Goal: Task Accomplishment & Management: Complete application form

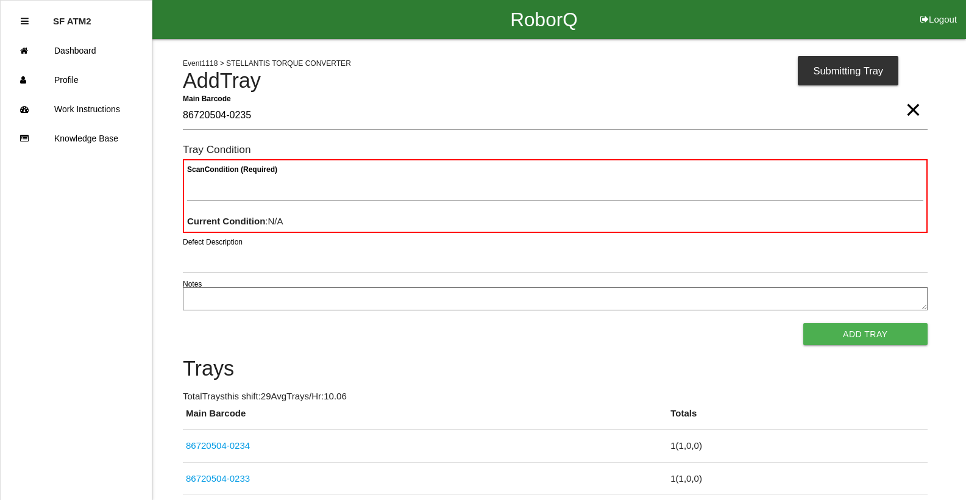
type Barcode "86720504-0235"
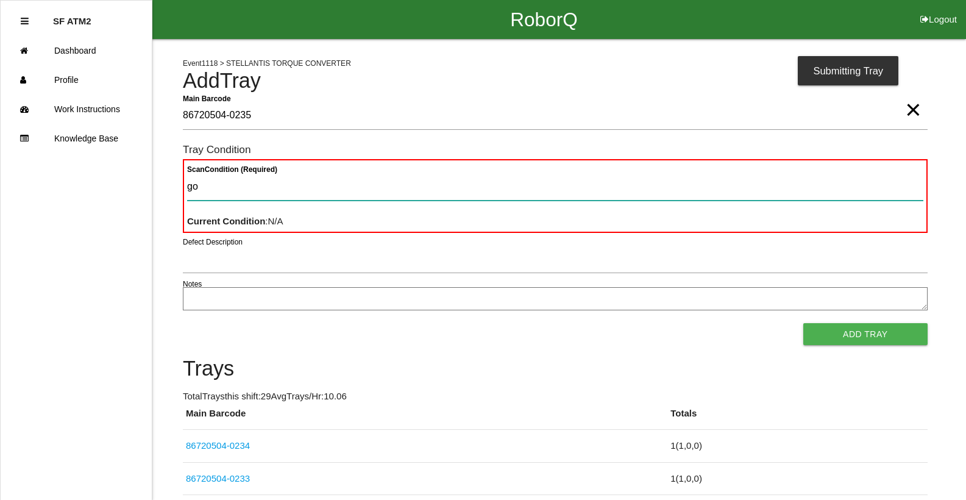
type Condition "goo"
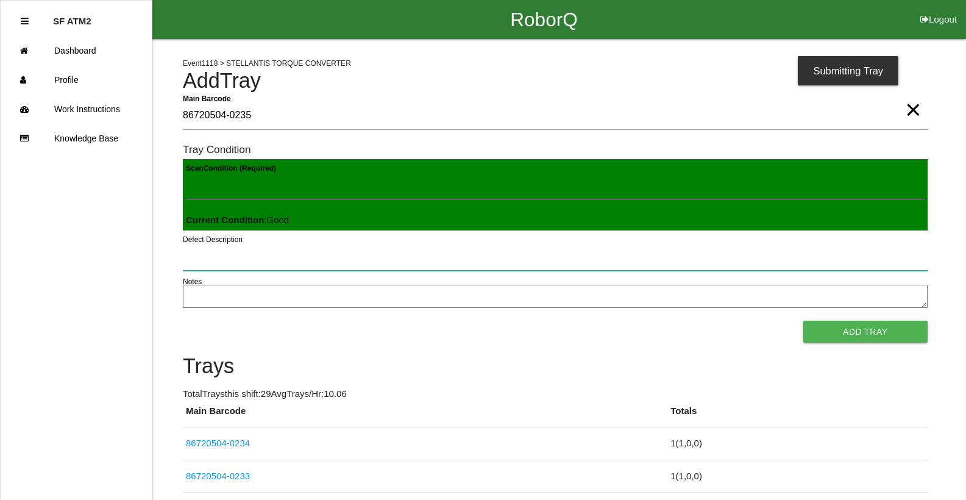
click at [803, 320] on button "Add Tray" at bounding box center [865, 331] width 124 height 22
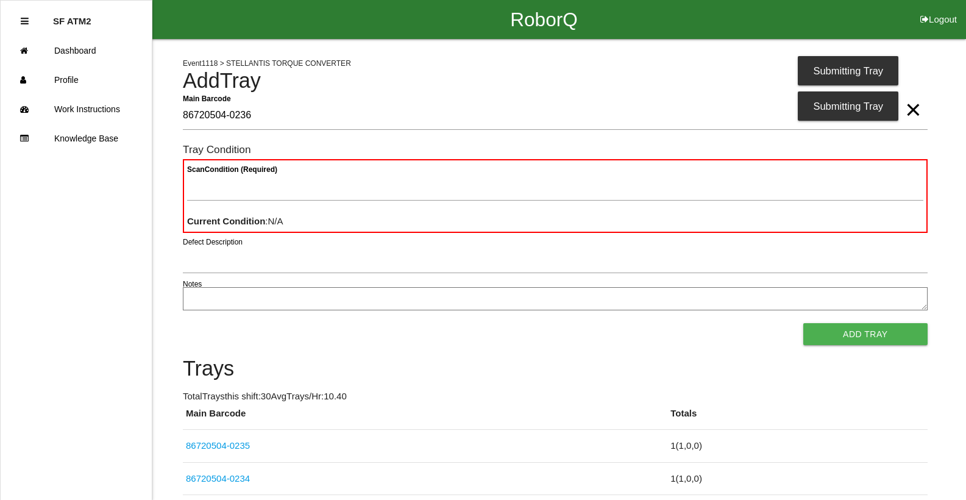
type Barcode "86720504-0236"
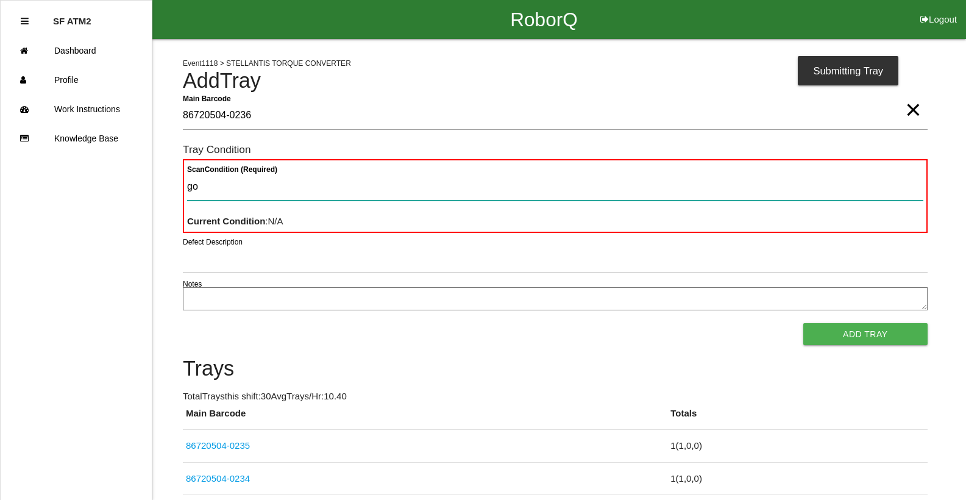
type Condition "goo"
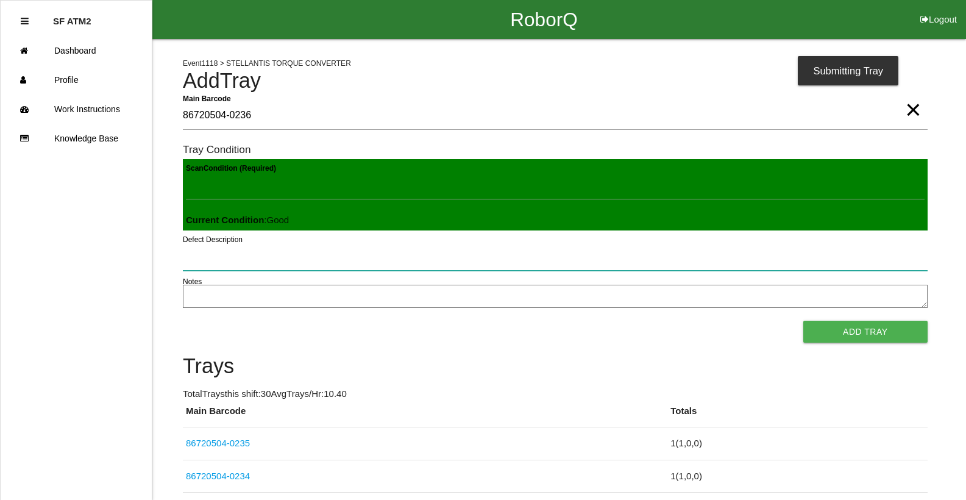
click at [803, 320] on button "Add Tray" at bounding box center [865, 331] width 124 height 22
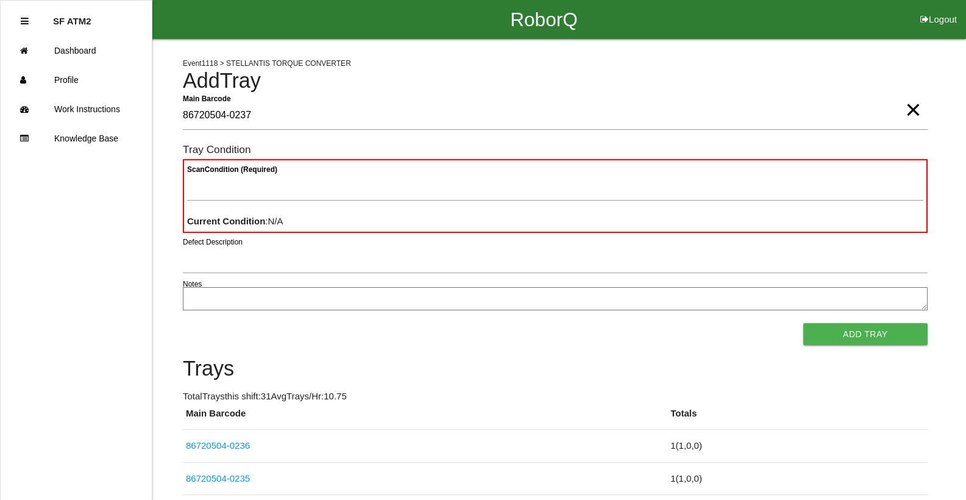
type Barcode "86720504-0237"
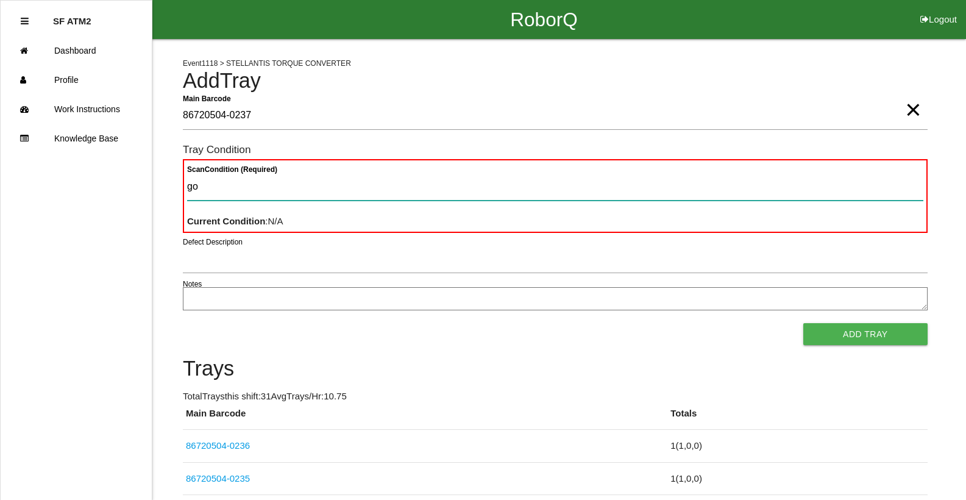
type Condition "goo"
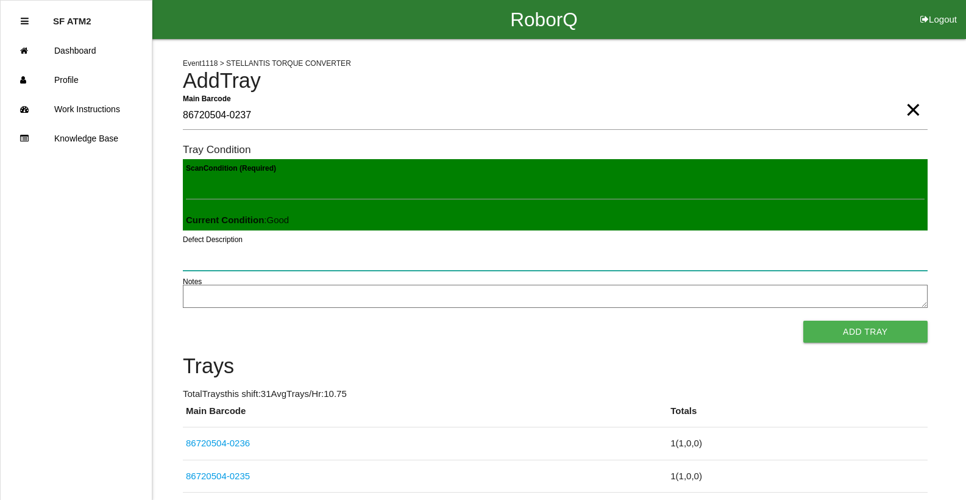
click at [803, 320] on button "Add Tray" at bounding box center [865, 331] width 124 height 22
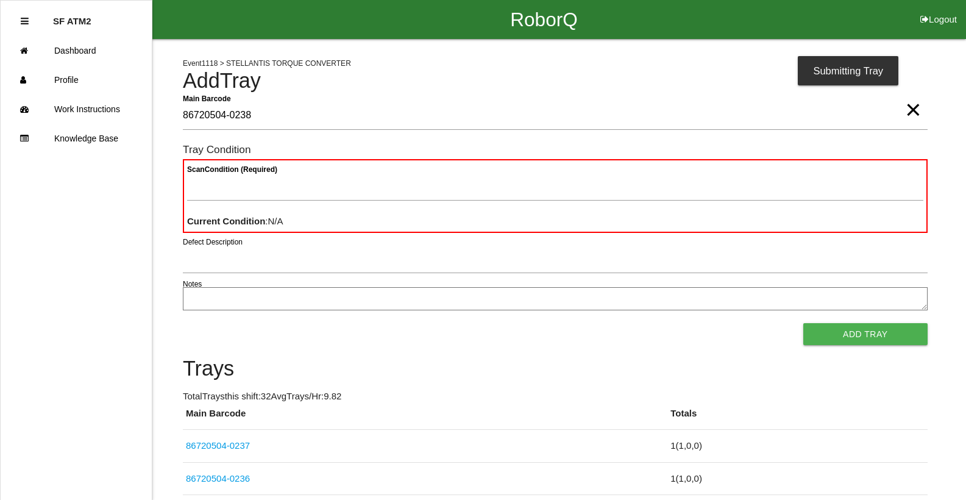
type Barcode "86720504-0238"
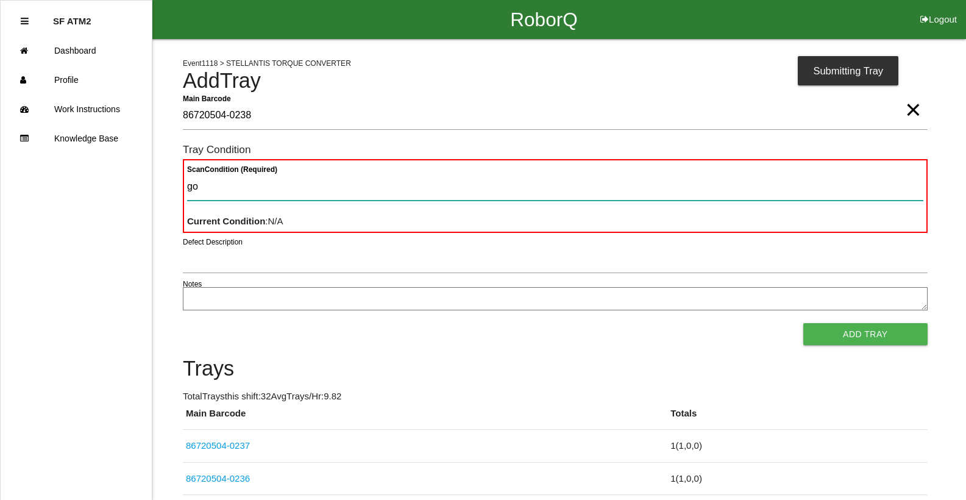
type Condition "goo"
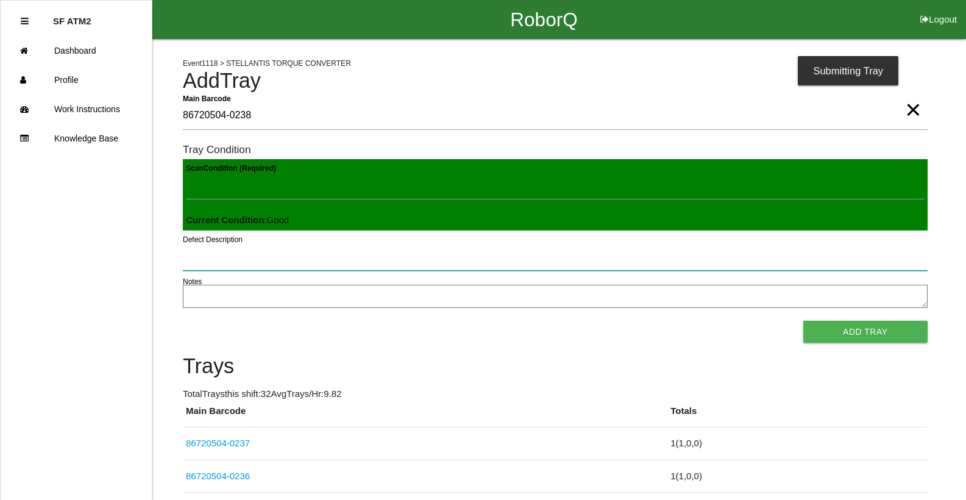
click at [803, 320] on button "Add Tray" at bounding box center [865, 331] width 124 height 22
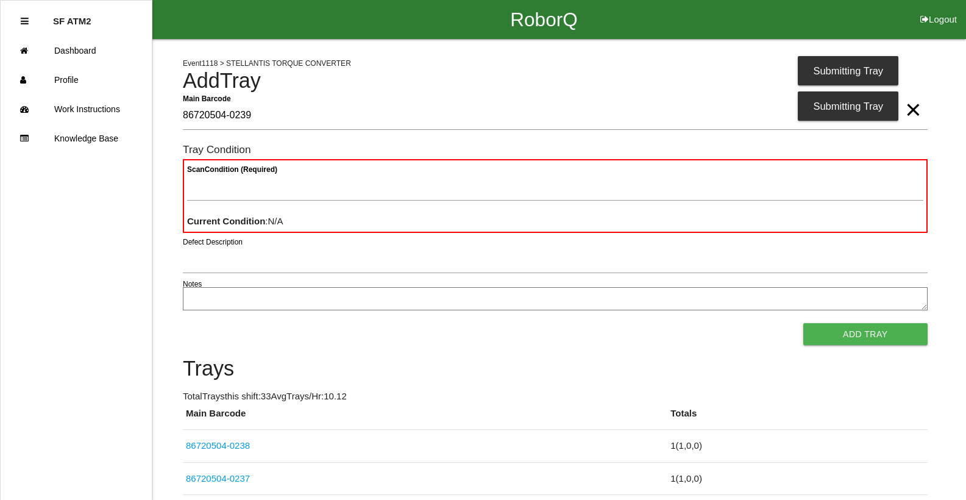
type Barcode "86720504-0239"
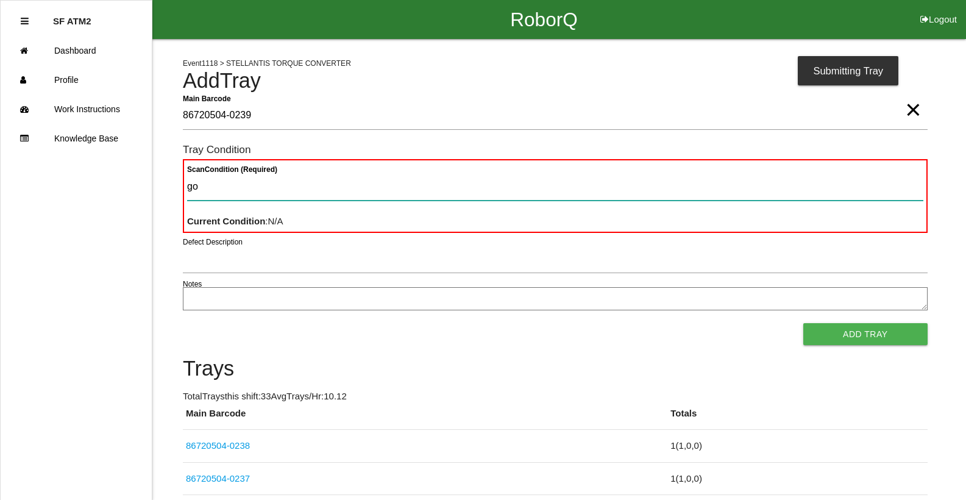
type Condition "goo"
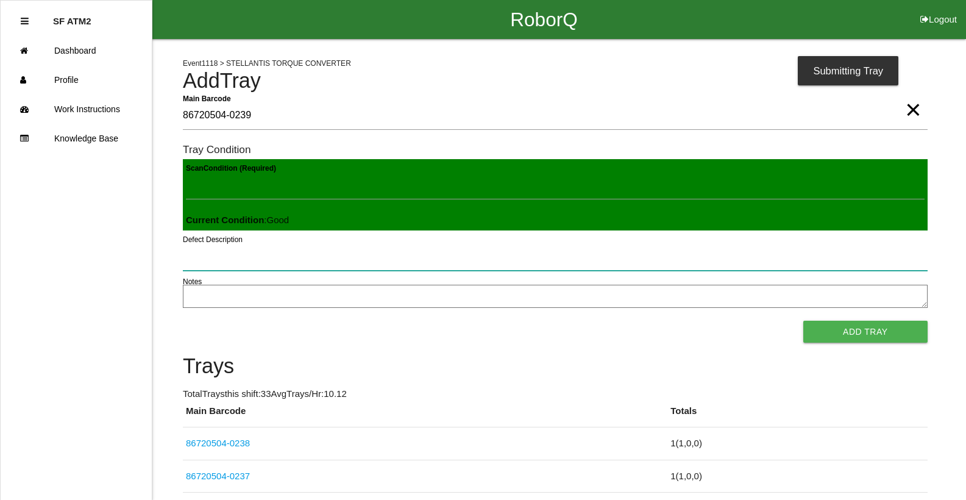
click at [803, 320] on button "Add Tray" at bounding box center [865, 331] width 124 height 22
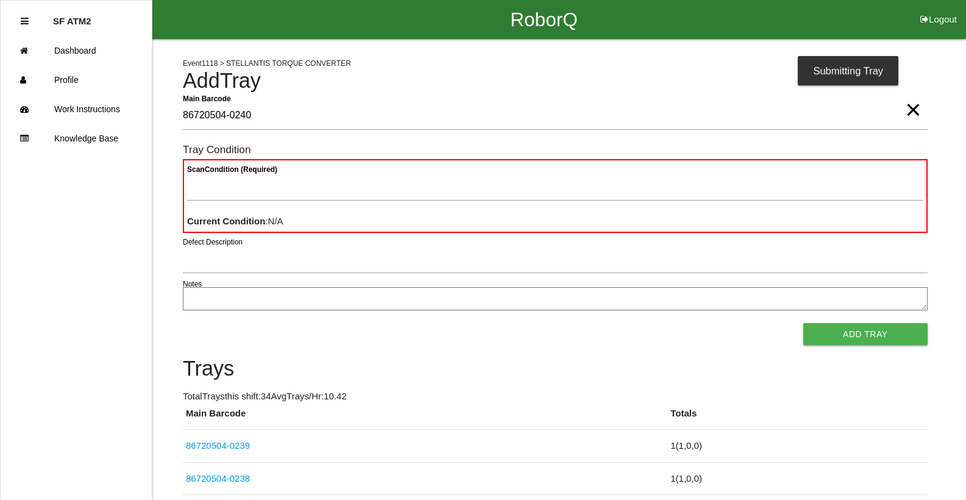
type Barcode "86720504-0240"
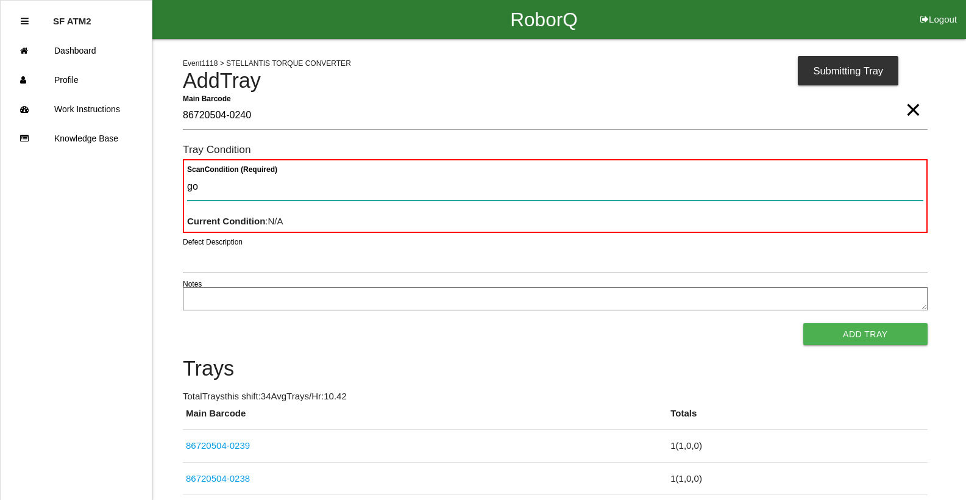
type Condition "goo"
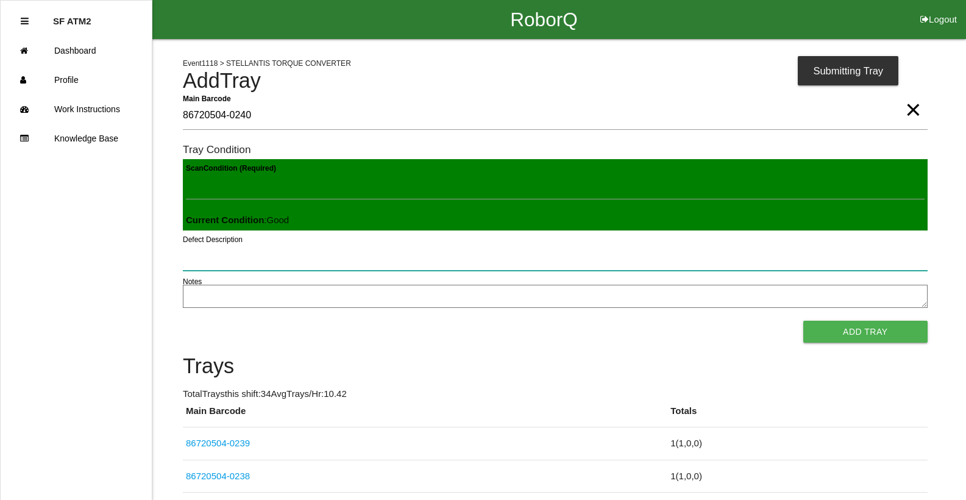
click at [803, 320] on button "Add Tray" at bounding box center [865, 331] width 124 height 22
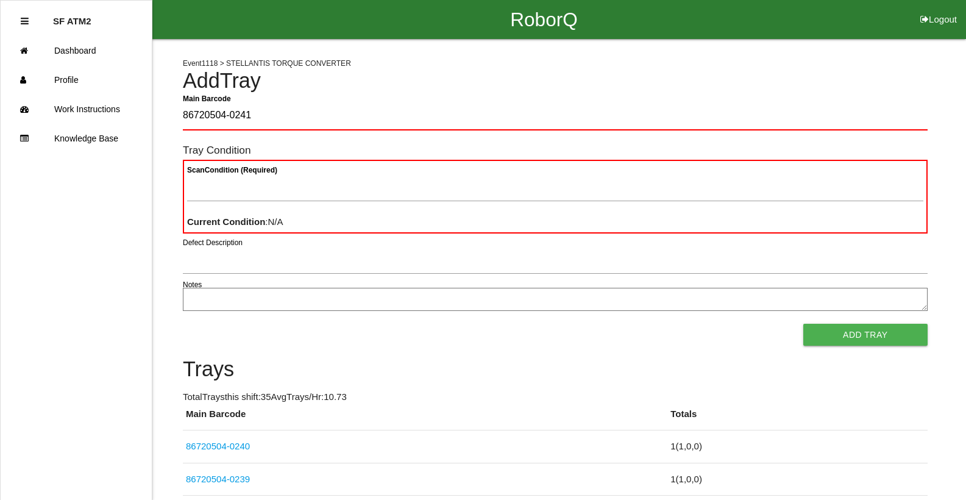
type Barcode "86720504-0241"
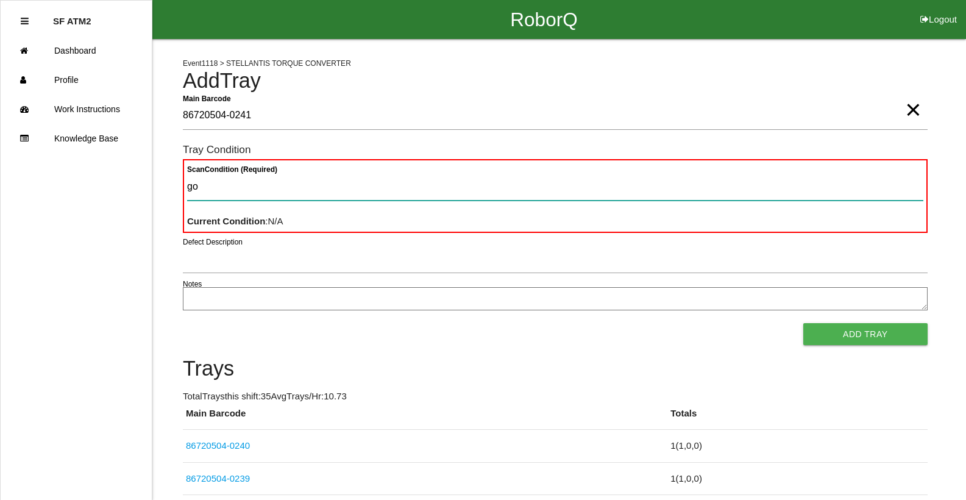
type Condition "goo"
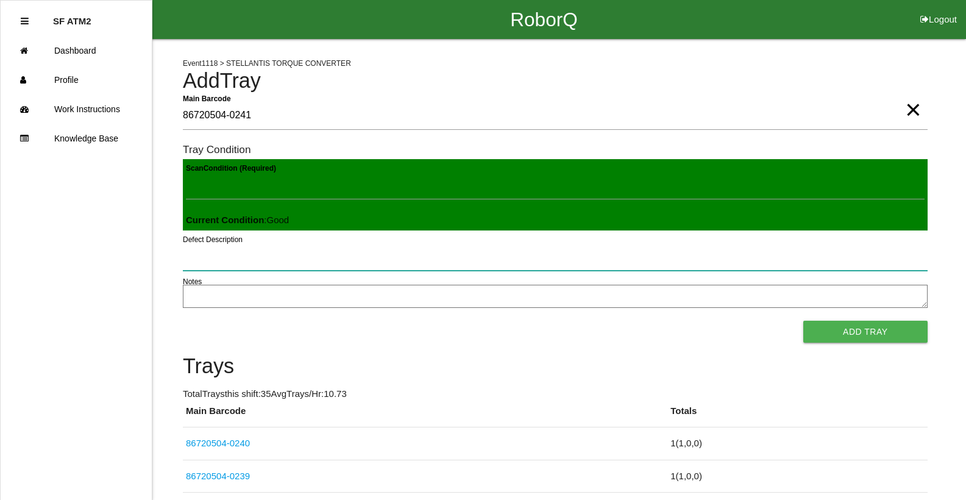
click at [803, 320] on button "Add Tray" at bounding box center [865, 331] width 124 height 22
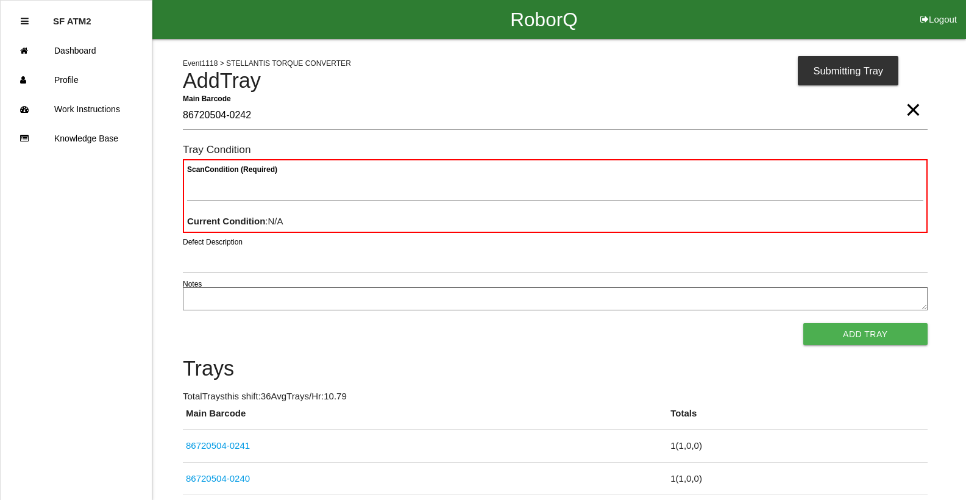
type Barcode "86720504-0242"
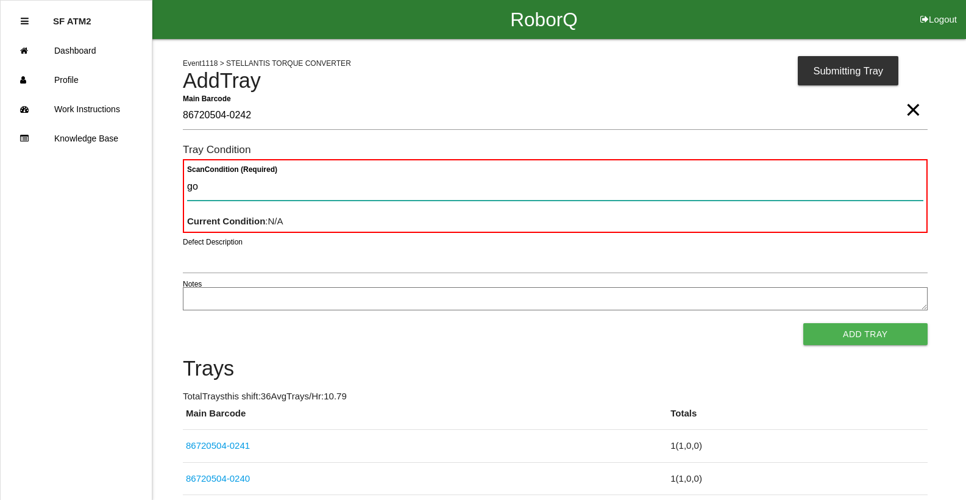
type Condition "goo"
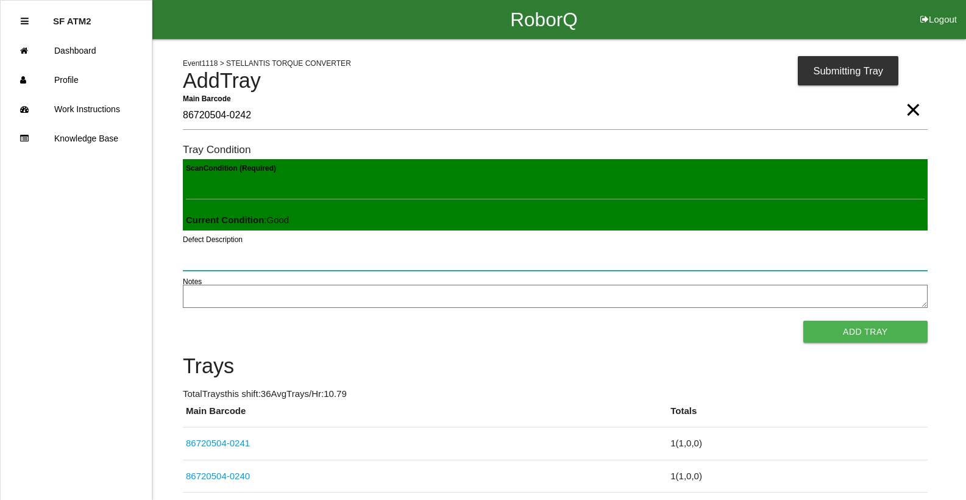
click at [803, 320] on button "Add Tray" at bounding box center [865, 331] width 124 height 22
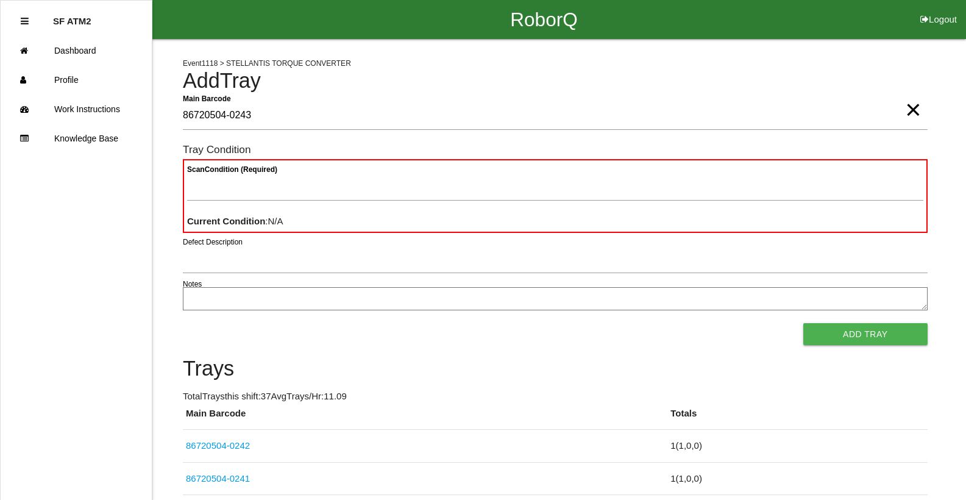
type Barcode "86720504-0243"
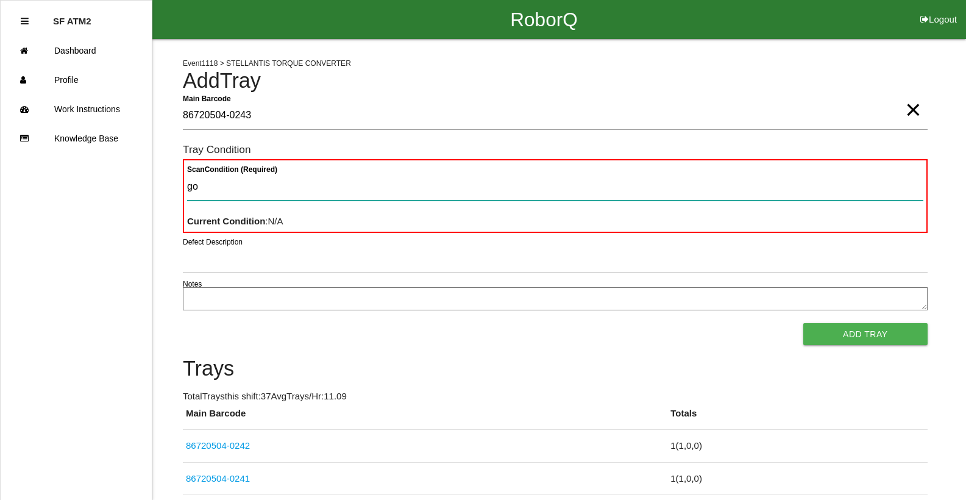
type Condition "goo"
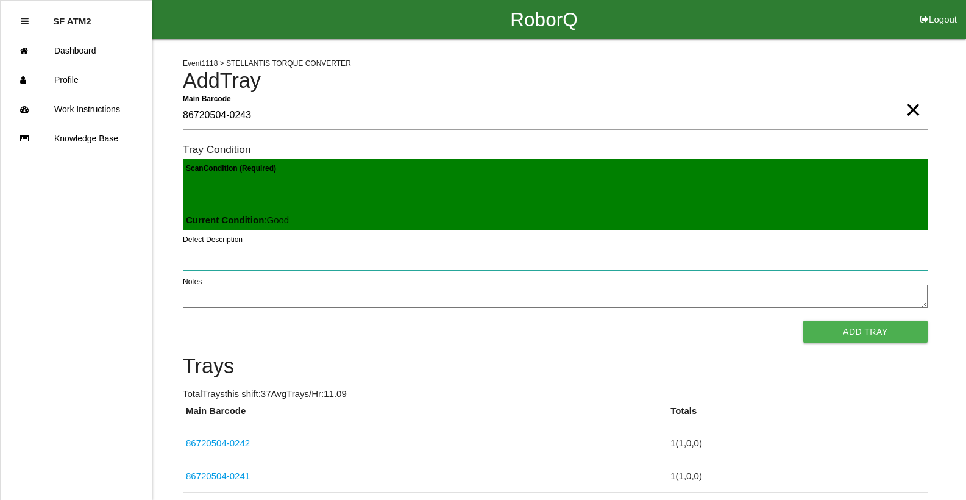
click at [803, 320] on button "Add Tray" at bounding box center [865, 331] width 124 height 22
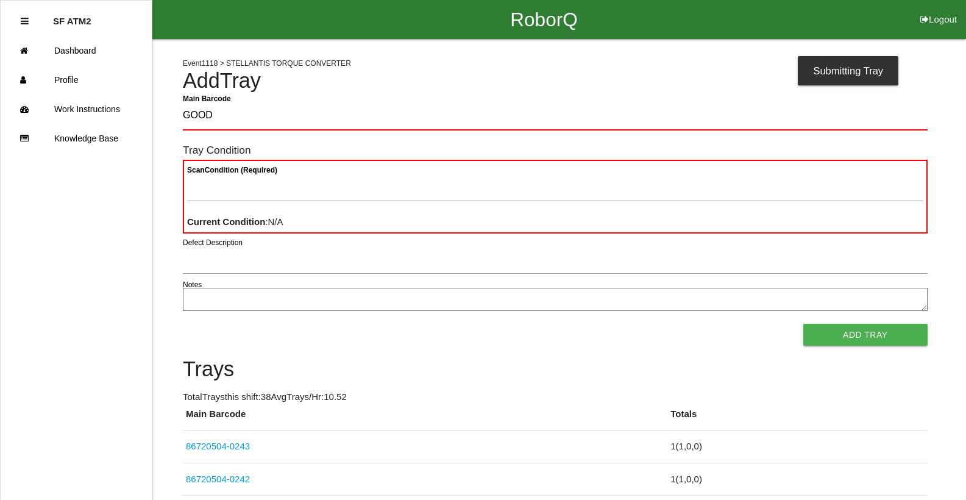
type Barcode "GOOD"
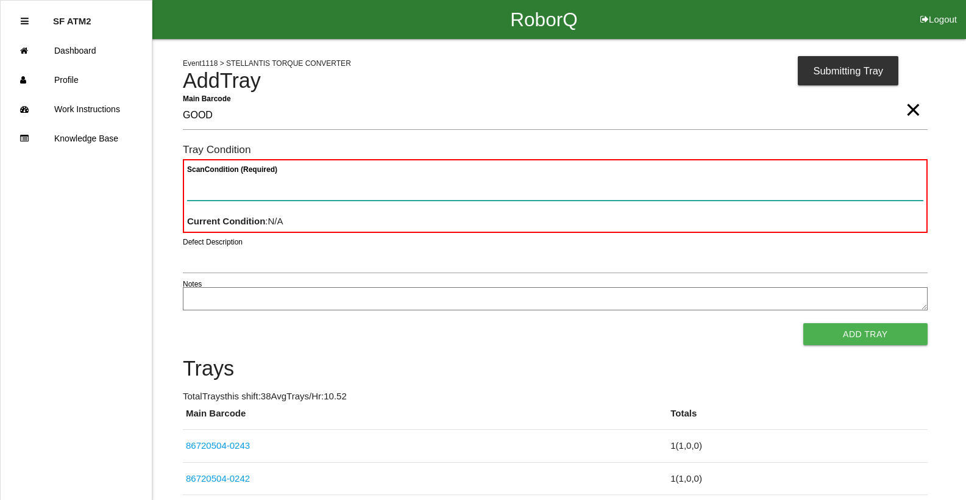
click at [803, 323] on button "Add Tray" at bounding box center [865, 334] width 124 height 22
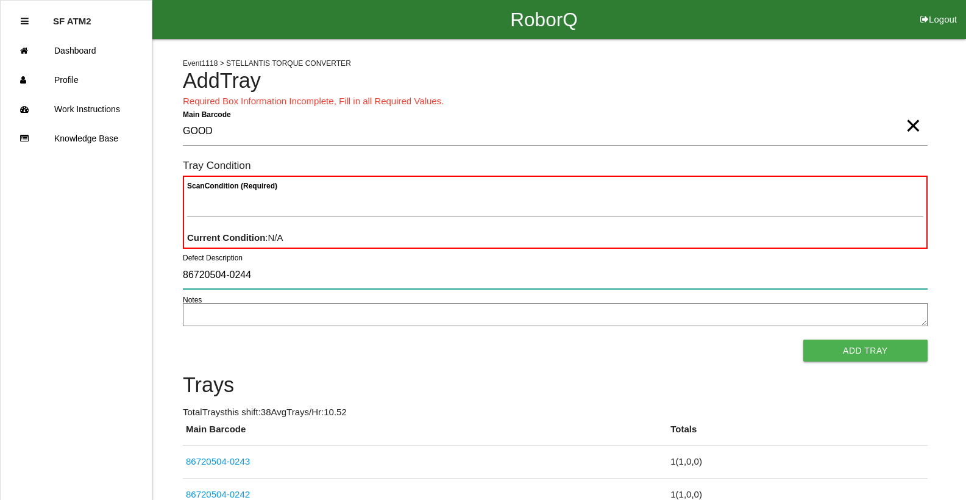
type input "86720504-0244"
click at [655, 277] on input "86720504-0244" at bounding box center [555, 275] width 744 height 28
click at [431, 274] on input "86720504-0244" at bounding box center [555, 275] width 744 height 28
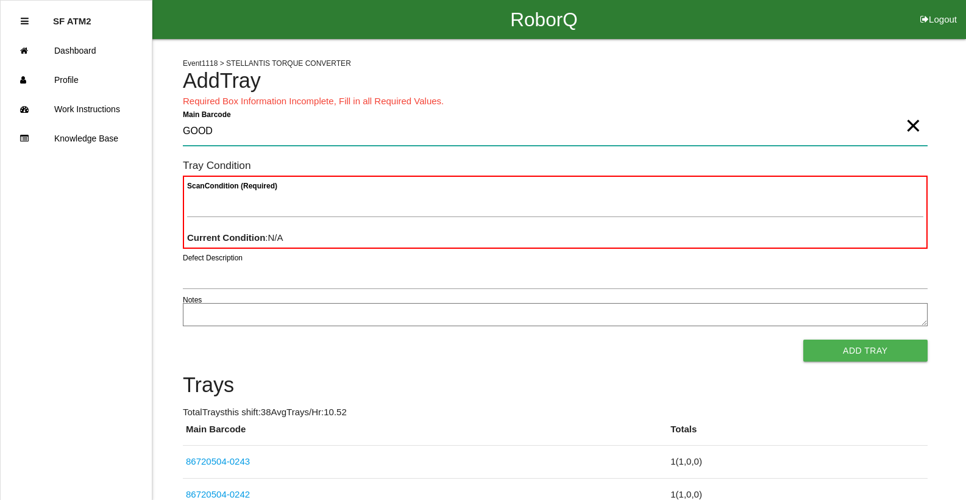
click at [303, 129] on Barcode "GOOD" at bounding box center [555, 132] width 744 height 28
drag, startPoint x: 300, startPoint y: 130, endPoint x: 282, endPoint y: 133, distance: 17.9
click at [282, 133] on Barcode "GOOD" at bounding box center [555, 132] width 744 height 28
click at [277, 133] on Barcode "GOOD" at bounding box center [555, 132] width 744 height 28
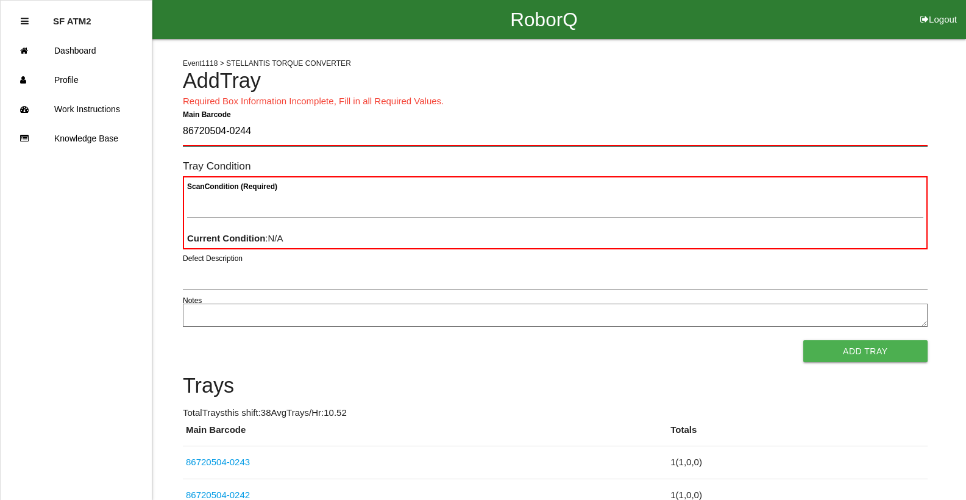
type Barcode "86720504-0244"
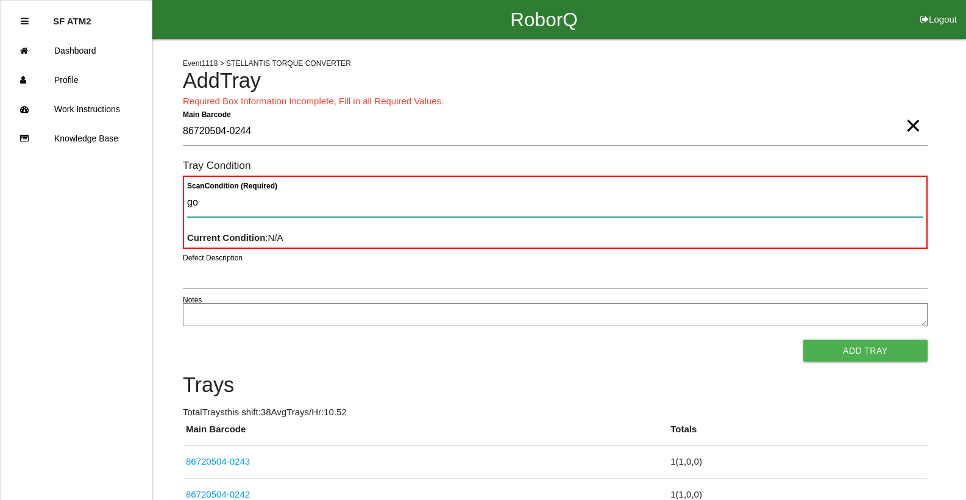
type Condition "goo"
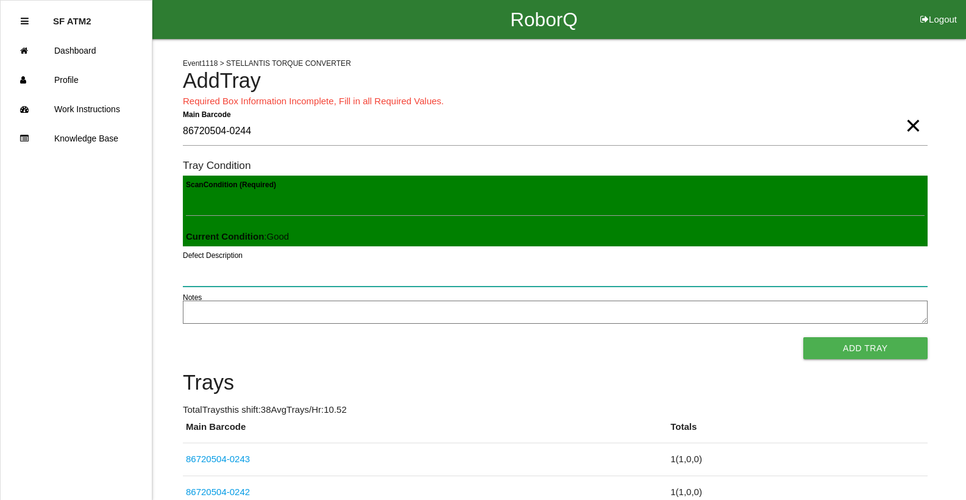
click at [803, 337] on button "Add Tray" at bounding box center [865, 348] width 124 height 22
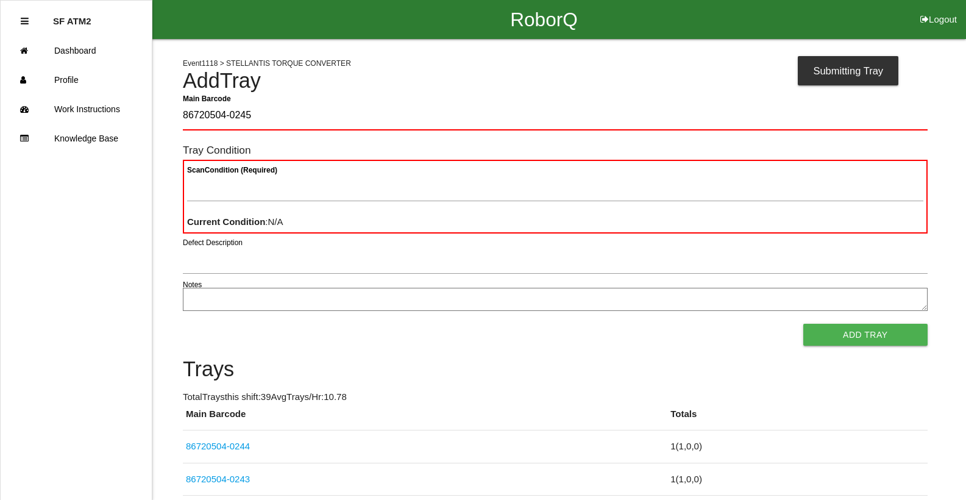
type Barcode "86720504-0245"
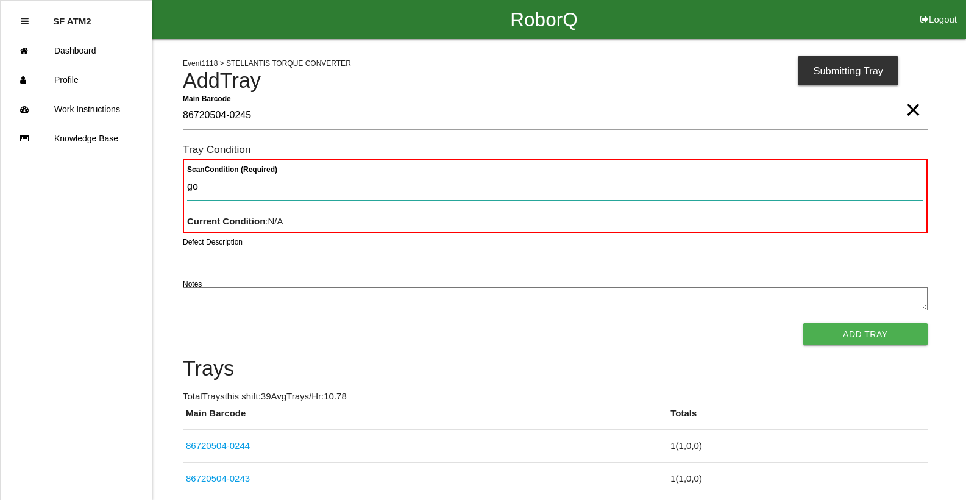
type Condition "goo"
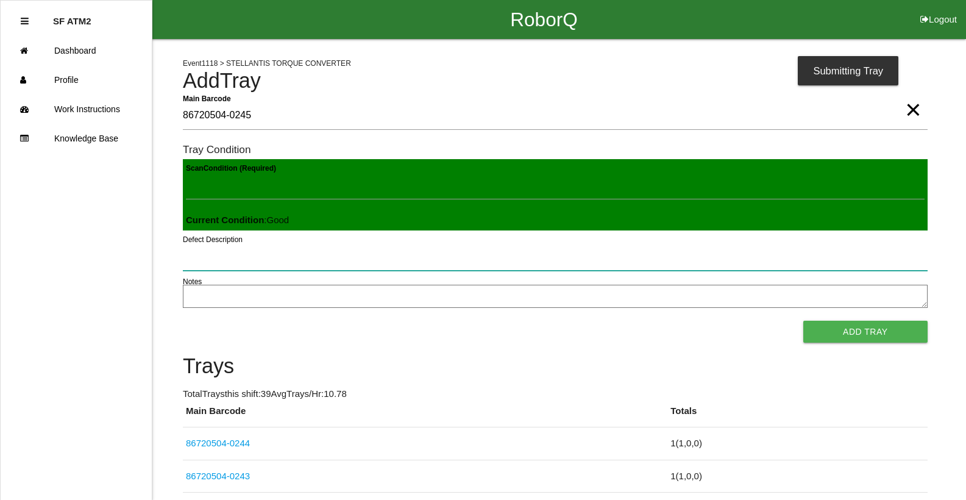
click at [803, 320] on button "Add Tray" at bounding box center [865, 331] width 124 height 22
